Goal: Transaction & Acquisition: Subscribe to service/newsletter

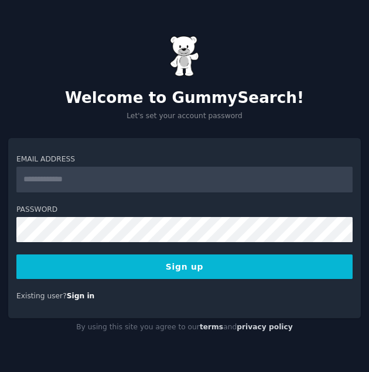
click at [95, 175] on input "Email Address" at bounding box center [184, 180] width 336 height 26
type input "**********"
click at [199, 263] on button "Sign up" at bounding box center [184, 267] width 336 height 25
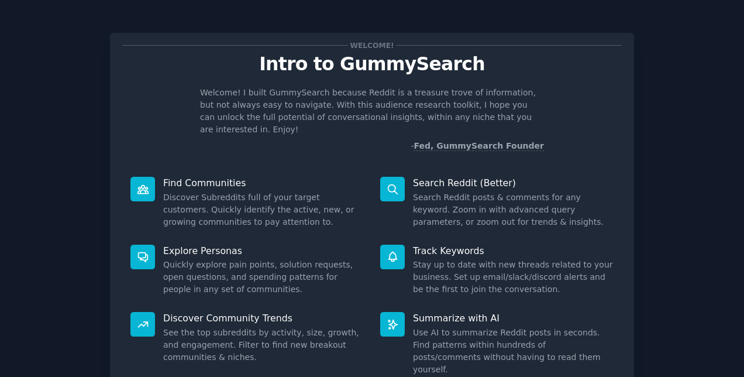
click at [360, 116] on p "Welcome! I built GummySearch because Reddit is a treasure trove of information,…" at bounding box center [372, 111] width 344 height 49
click at [368, 51] on div "Welcome!" at bounding box center [372, 45] width 500 height 12
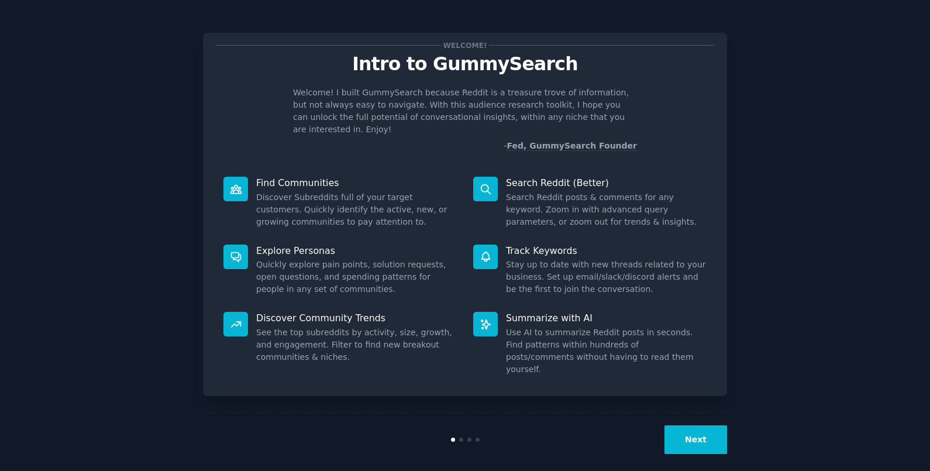
click at [368, 372] on button "Next" at bounding box center [696, 439] width 63 height 29
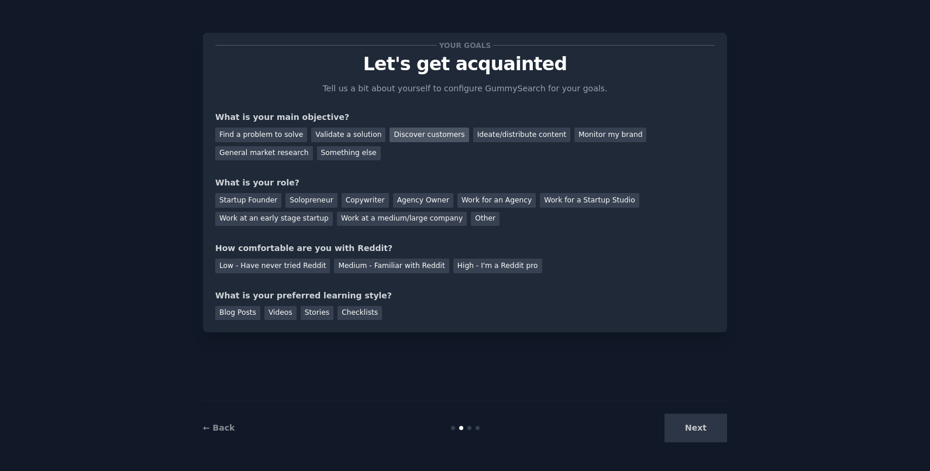
click at [368, 132] on div "Discover customers" at bounding box center [429, 135] width 79 height 15
click at [368, 220] on div "Other" at bounding box center [485, 219] width 29 height 15
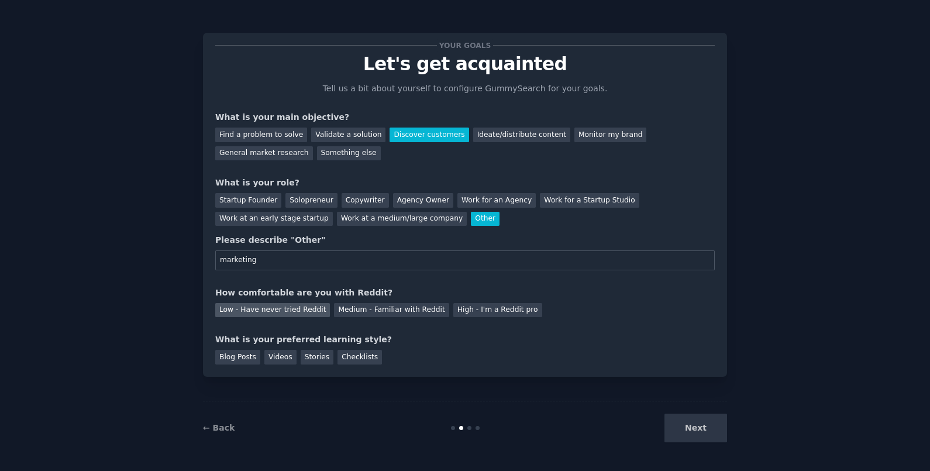
type input "marketing"
click at [291, 314] on div "Low - Have never tried Reddit" at bounding box center [272, 310] width 115 height 15
click at [368, 372] on div "Next" at bounding box center [639, 428] width 175 height 29
click at [240, 357] on div "Blog Posts" at bounding box center [237, 357] width 45 height 15
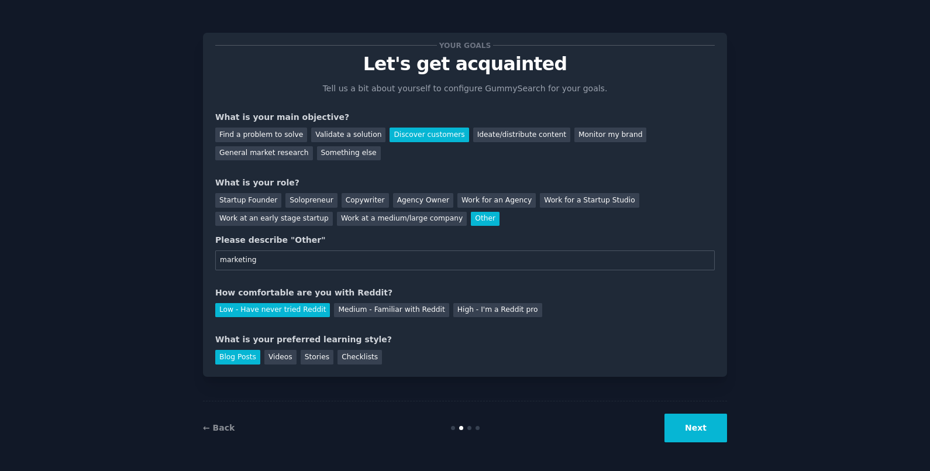
click at [368, 372] on button "Next" at bounding box center [696, 428] width 63 height 29
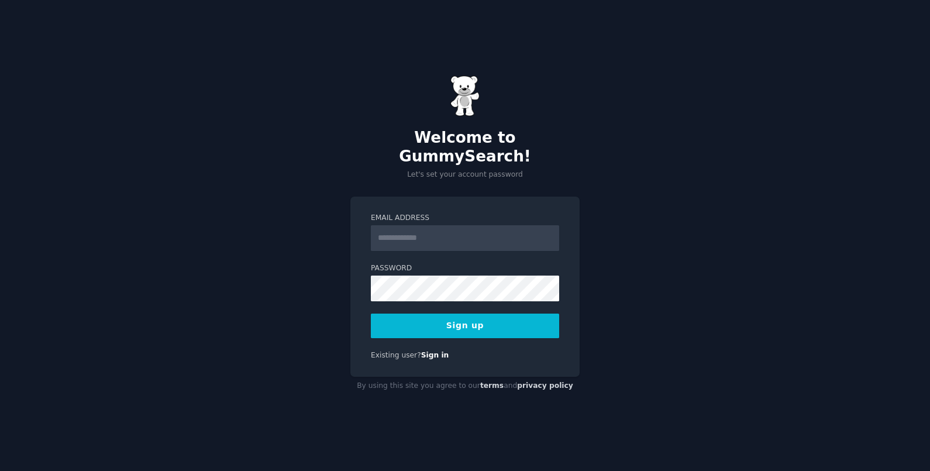
type input "**********"
drag, startPoint x: 483, startPoint y: 231, endPoint x: 322, endPoint y: 248, distance: 161.2
click at [322, 248] on div "**********" at bounding box center [465, 235] width 930 height 471
